Goal: Task Accomplishment & Management: Use online tool/utility

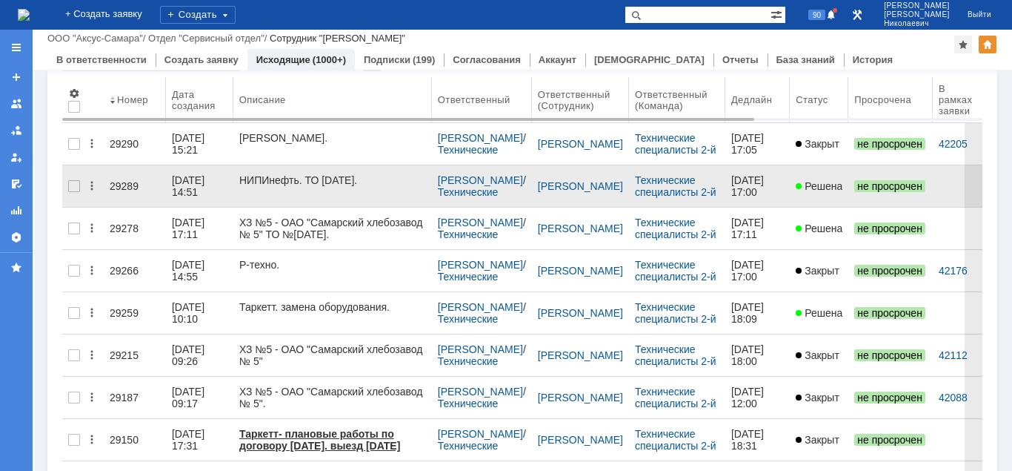
drag, startPoint x: 380, startPoint y: 97, endPoint x: 324, endPoint y: 170, distance: 91.9
click at [434, 102] on body "Идет загрузка, пожалуйста, подождите. На домашнюю + Создать заявку Создать 90 К…" at bounding box center [506, 235] width 1012 height 471
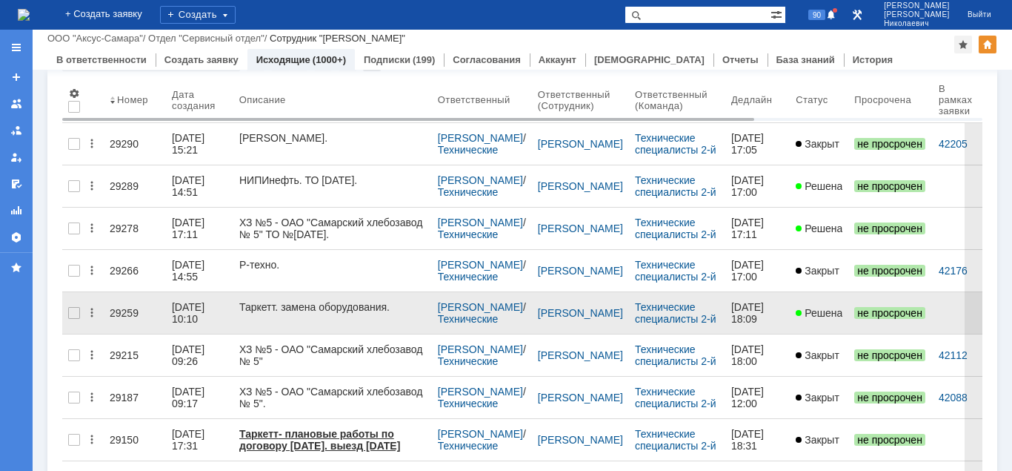
click at [129, 308] on div "29259" at bounding box center [135, 313] width 50 height 12
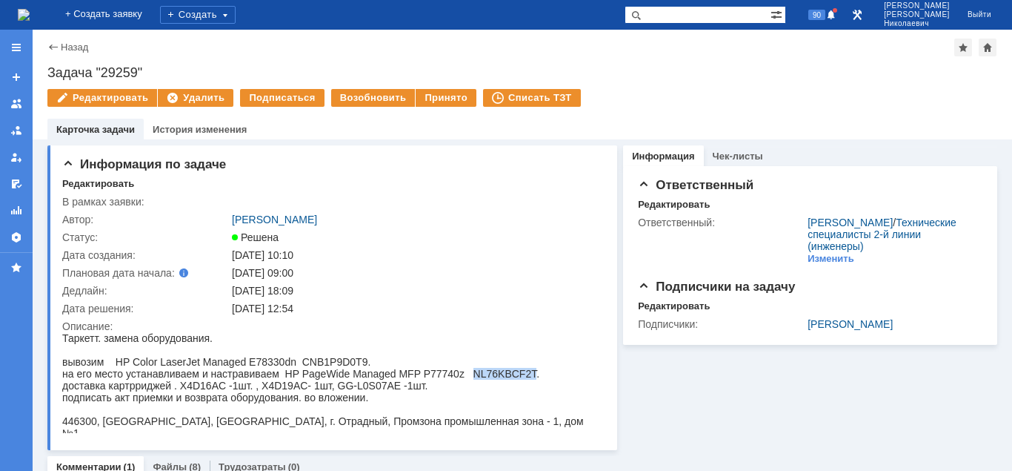
drag, startPoint x: 472, startPoint y: 377, endPoint x: 537, endPoint y: 378, distance: 64.5
click at [537, 378] on div "на его место устанавливаем и настравиваем HP PageWide Managed MFP P77740z NL76K…" at bounding box center [330, 374] width 537 height 12
copy div "NL76KBCF2T"
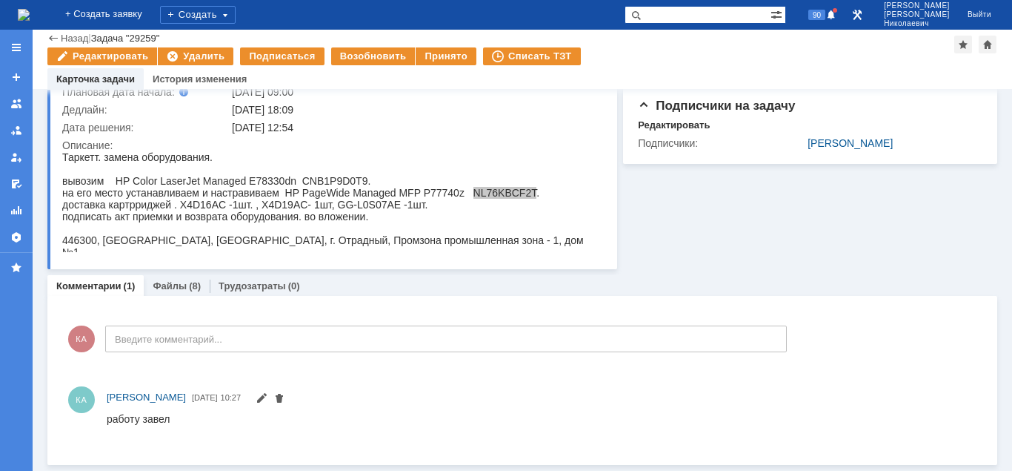
scroll to position [130, 0]
click at [165, 291] on link "Файлы" at bounding box center [170, 286] width 34 height 11
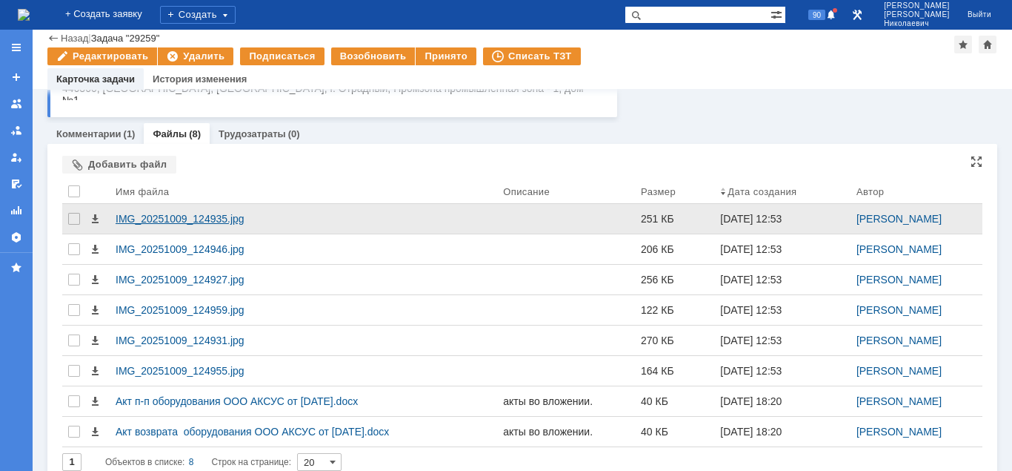
scroll to position [301, 0]
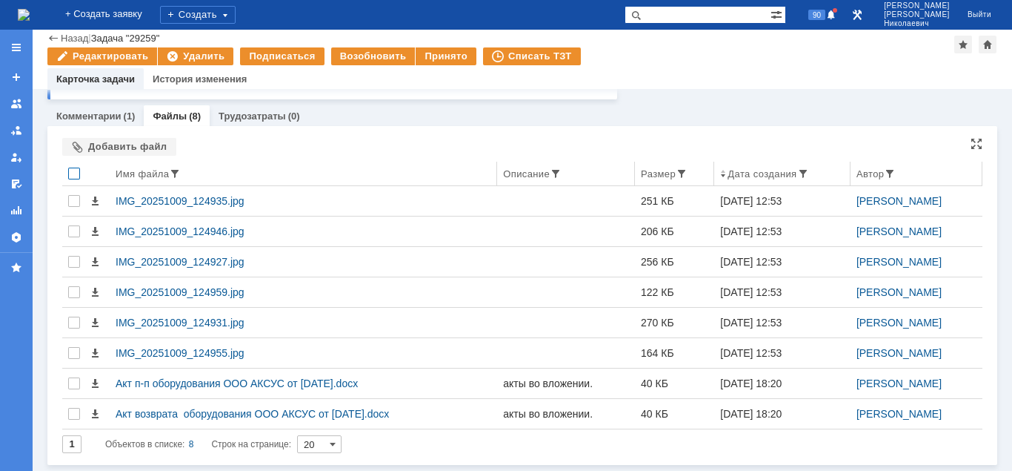
click at [71, 170] on div at bounding box center [74, 174] width 12 height 12
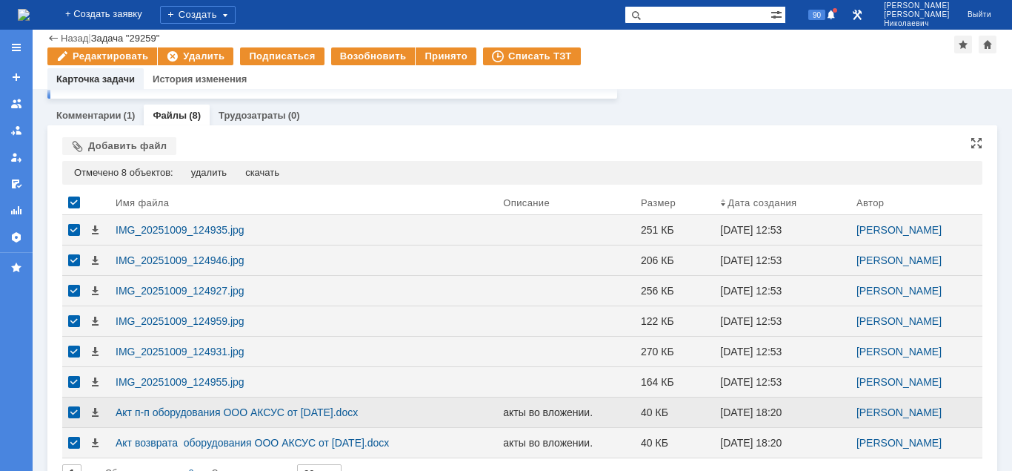
click at [77, 415] on div at bounding box center [74, 412] width 12 height 12
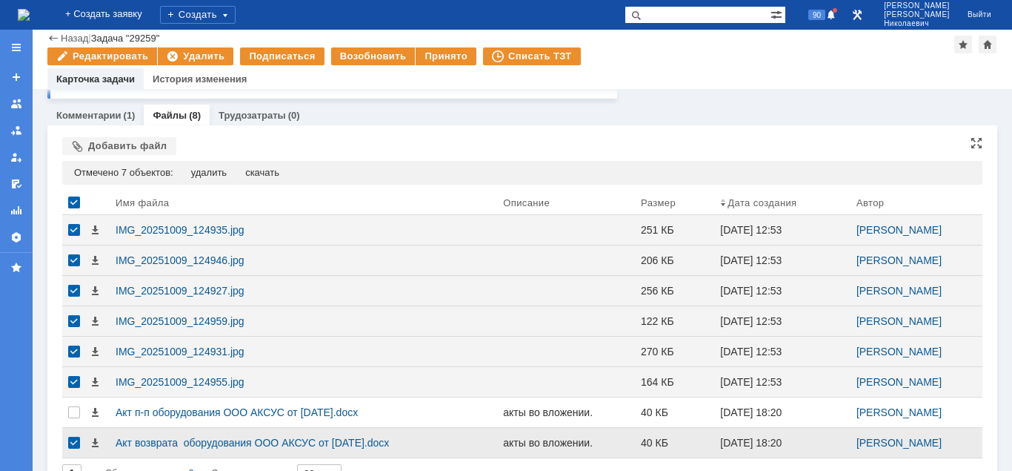
click at [76, 443] on div at bounding box center [74, 443] width 12 height 12
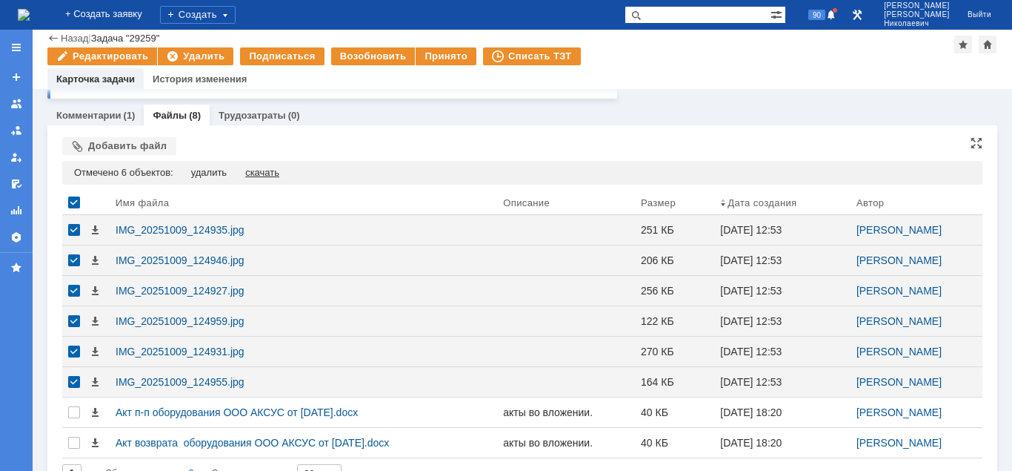
click at [271, 173] on div "скачать" at bounding box center [262, 173] width 34 height 12
click at [837, 16] on span at bounding box center [831, 16] width 10 height 12
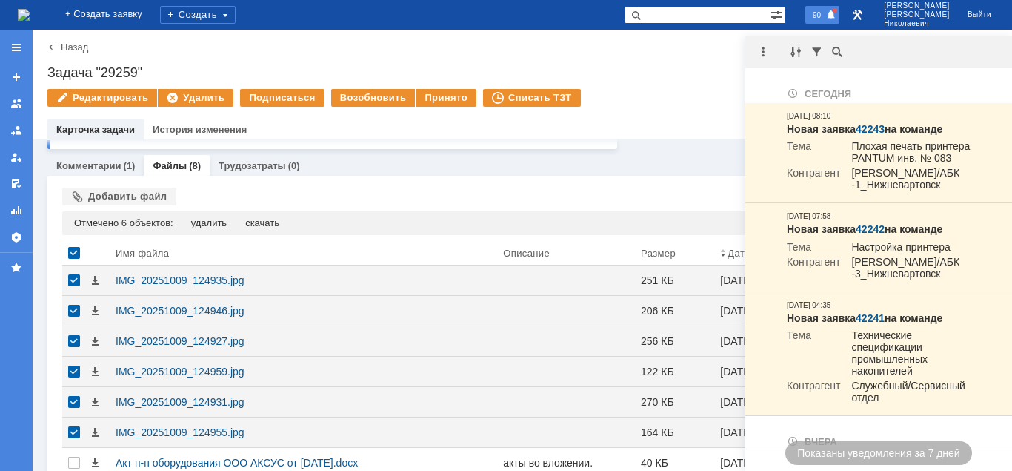
scroll to position [0, 0]
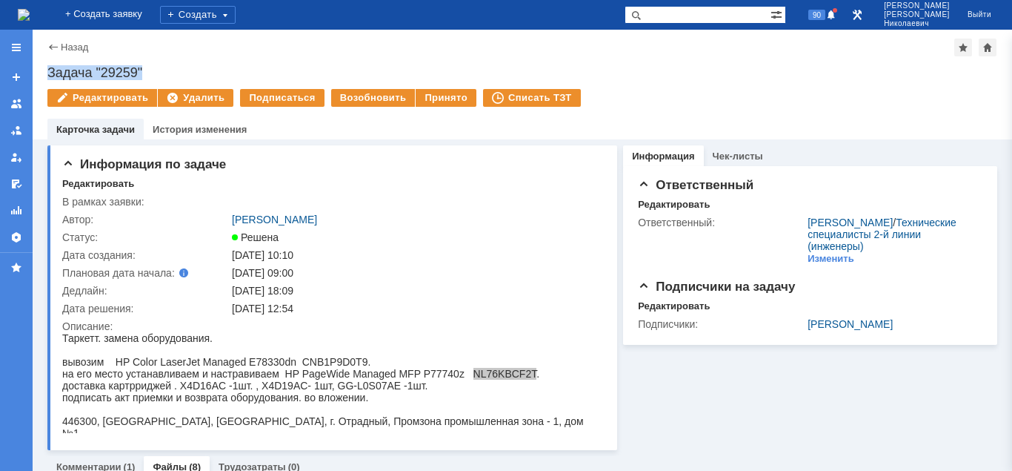
drag, startPoint x: 119, startPoint y: 66, endPoint x: 153, endPoint y: 62, distance: 34.3
click at [153, 65] on div "Задача "29259"" at bounding box center [522, 72] width 950 height 15
